Goal: Transaction & Acquisition: Purchase product/service

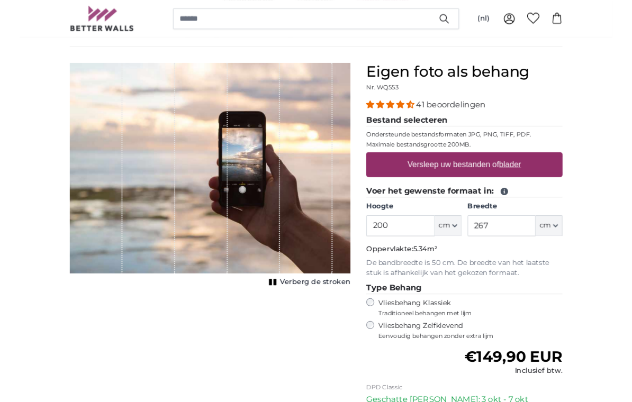
scroll to position [71, 0]
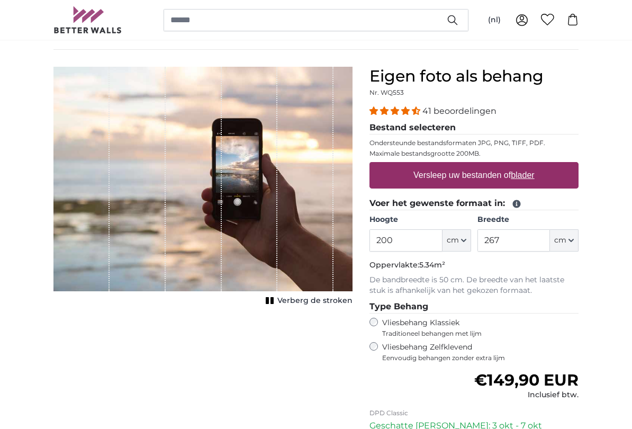
click at [528, 177] on u "blader" at bounding box center [522, 174] width 23 height 9
click at [528, 165] on input "Versleep uw bestanden of blader" at bounding box center [473, 163] width 209 height 3
type input "**********"
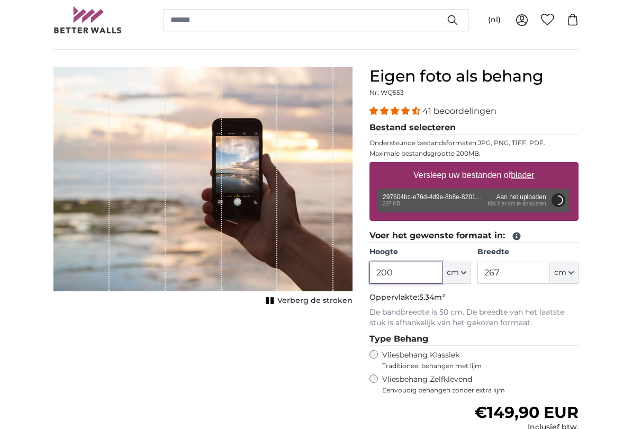
click at [423, 276] on input "200" at bounding box center [405, 272] width 73 height 22
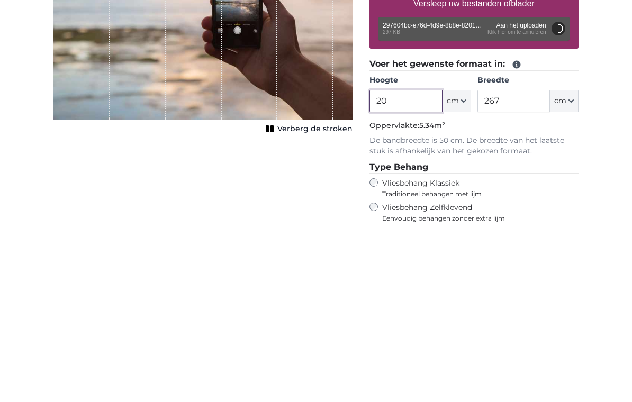
type input "2"
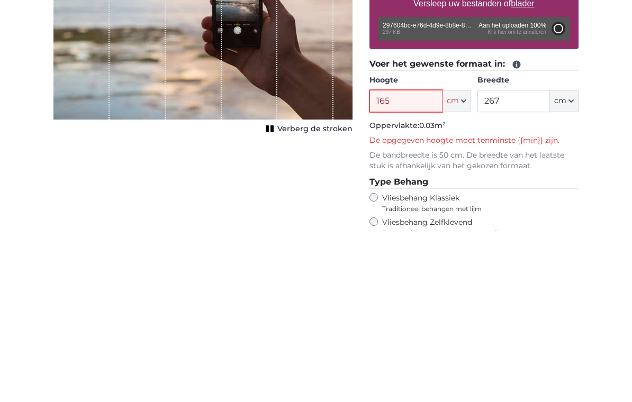
type input "81"
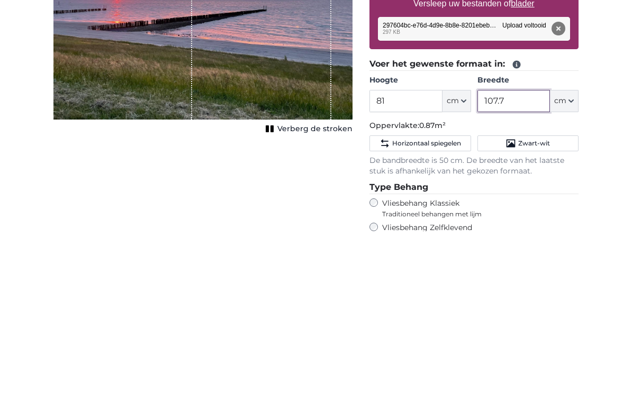
click at [516, 261] on input "107.7" at bounding box center [513, 272] width 73 height 22
type input "1"
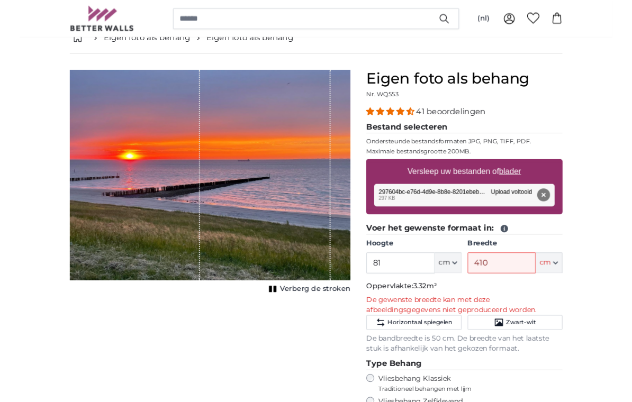
scroll to position [67, 0]
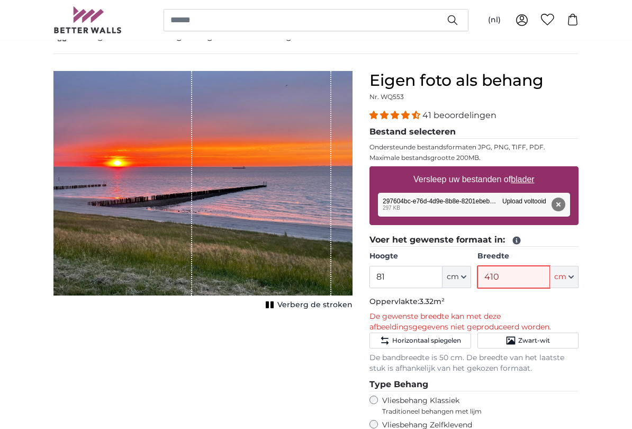
type input "410"
click at [561, 205] on button "Verwijderen" at bounding box center [559, 204] width 14 height 14
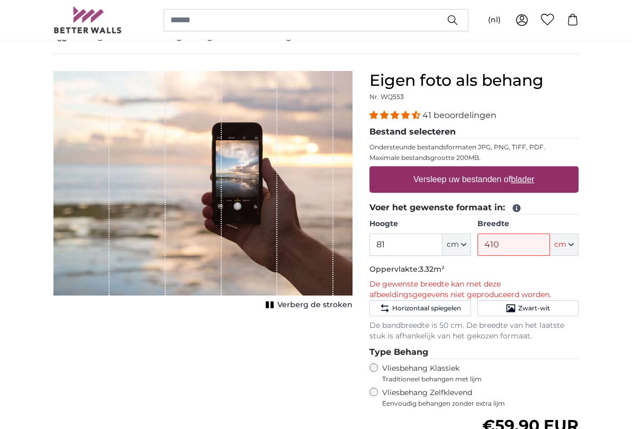
click at [507, 182] on label "Versleep uw bestanden of blader" at bounding box center [474, 179] width 130 height 21
click at [507, 169] on input "Versleep uw bestanden of blader" at bounding box center [473, 167] width 209 height 3
type input "**********"
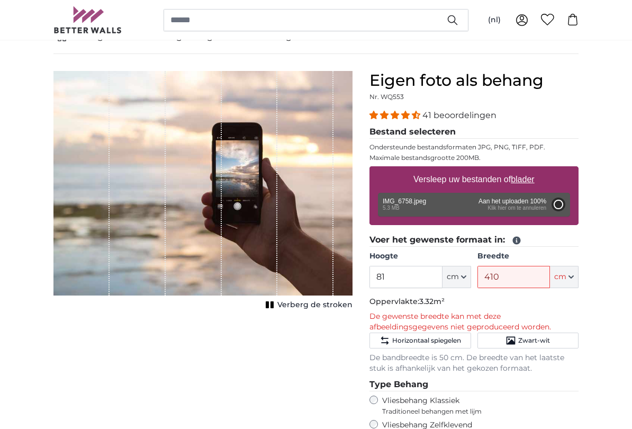
type input "200"
type input "266"
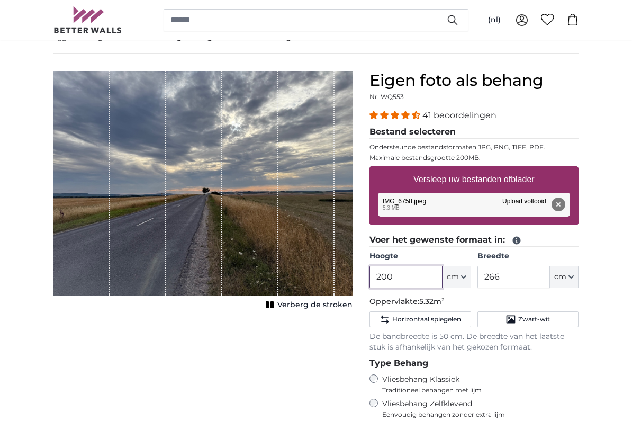
click at [422, 279] on input "200" at bounding box center [405, 277] width 73 height 22
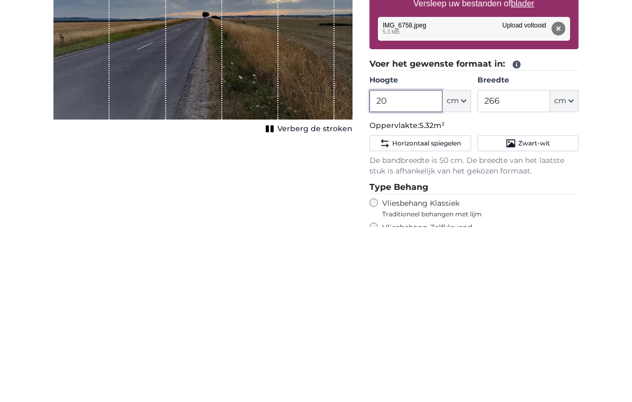
type input "2"
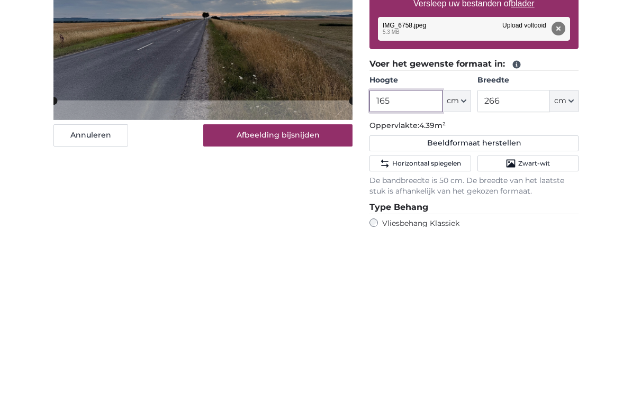
type input "165"
click at [514, 266] on input "266" at bounding box center [513, 277] width 73 height 22
type input "2"
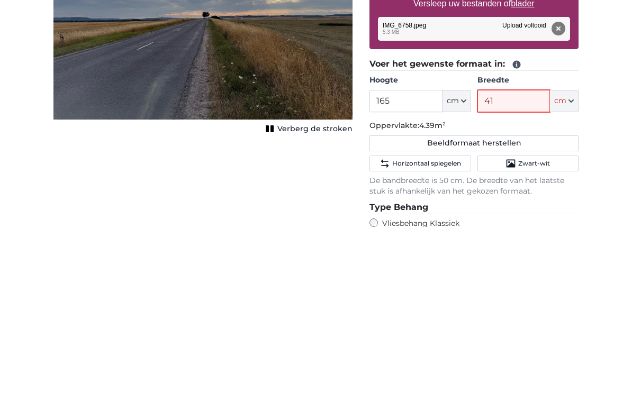
type input "410"
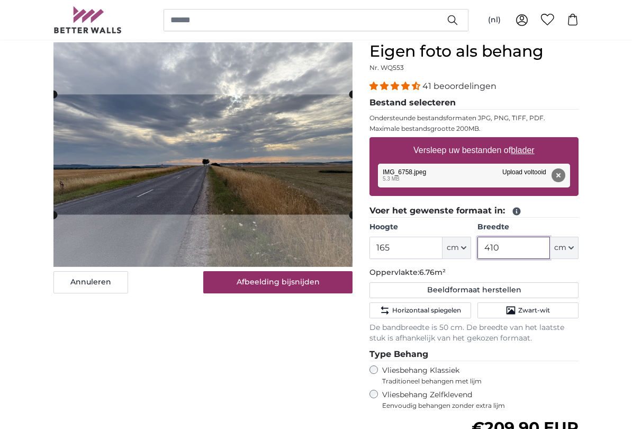
type input "410"
click at [276, 242] on img at bounding box center [202, 154] width 299 height 224
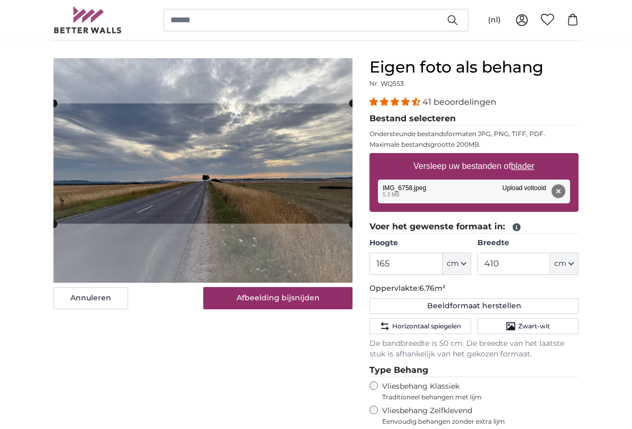
scroll to position [80, 0]
click at [268, 245] on img at bounding box center [202, 170] width 299 height 224
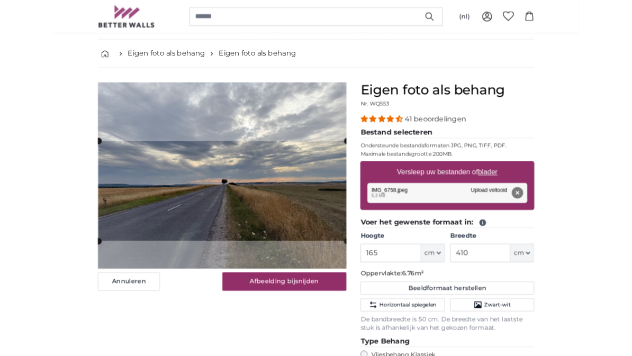
scroll to position [0, 0]
